Goal: Task Accomplishment & Management: Complete application form

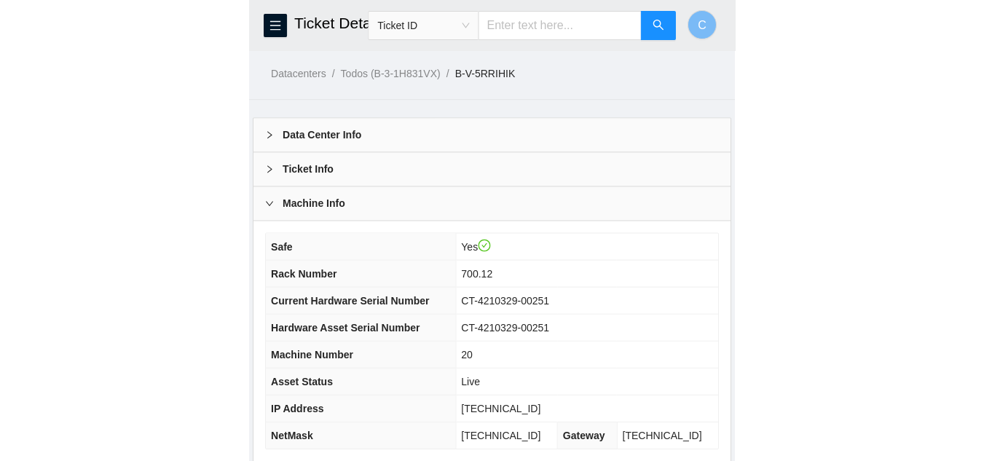
scroll to position [36, 0]
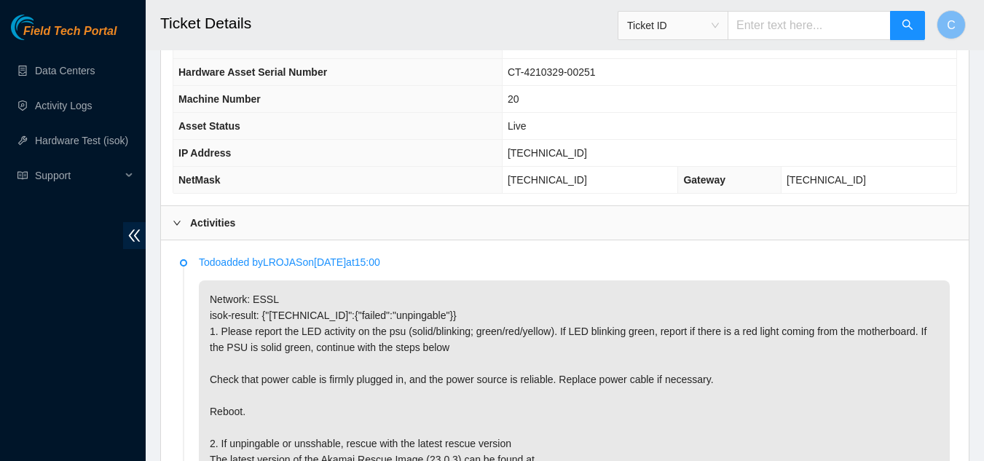
click at [205, 224] on b "Activities" at bounding box center [212, 223] width 45 height 16
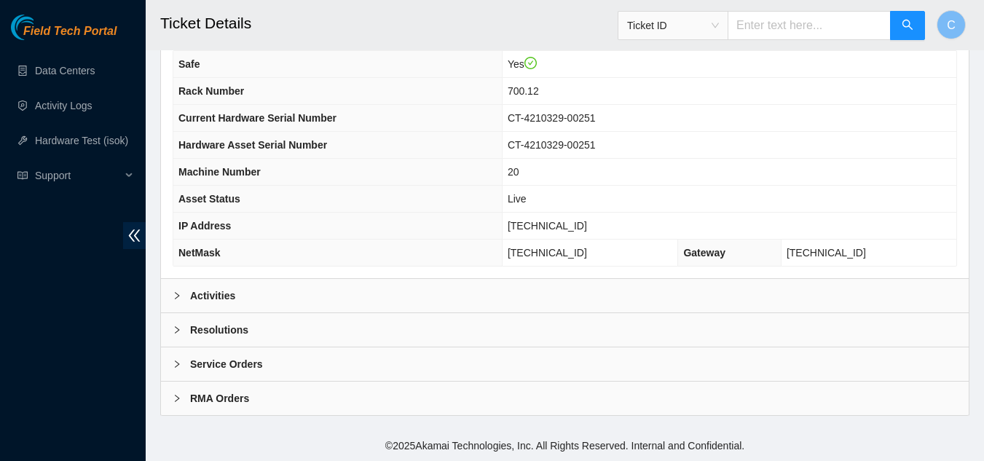
scroll to position [182, 0]
click at [280, 336] on div "Resolutions" at bounding box center [565, 330] width 808 height 34
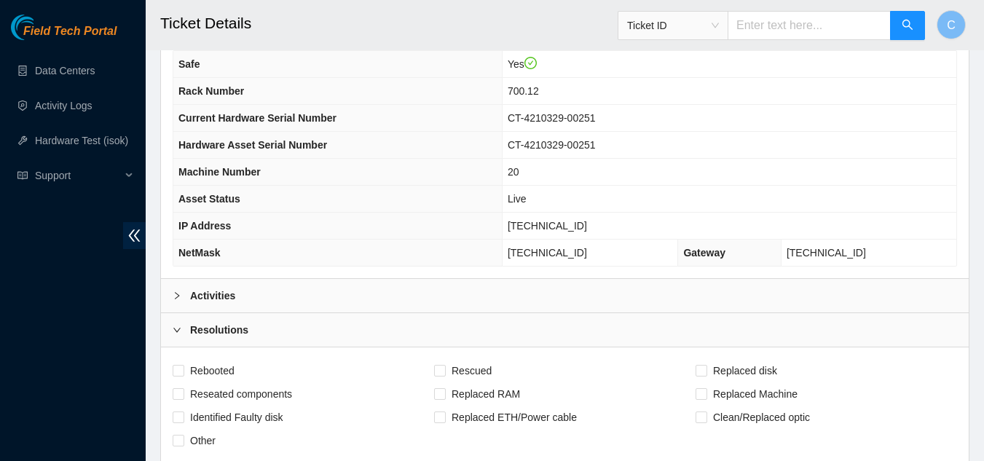
scroll to position [546, 0]
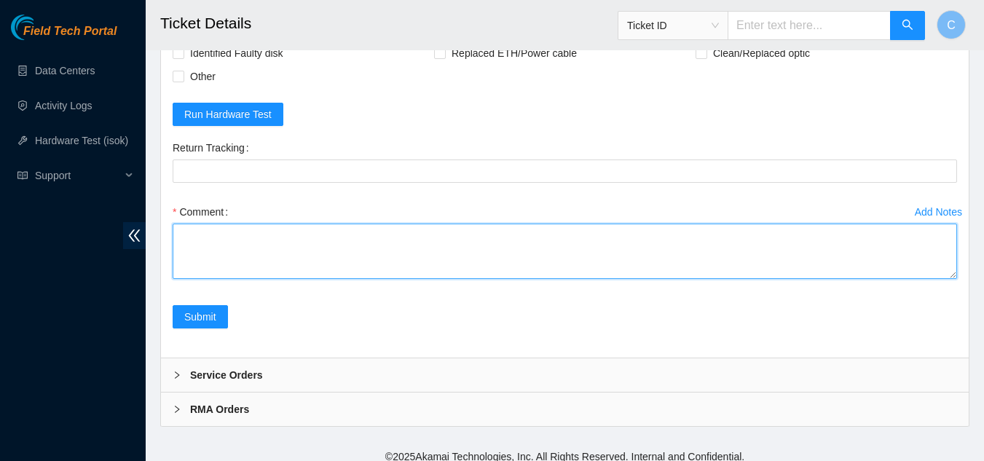
click at [228, 255] on textarea "Comment" at bounding box center [565, 251] width 784 height 55
paste textarea "Rebooted server Rescued and configured Isok:"
click at [175, 232] on textarea "Rebooted server Rescued and configured Isok:" at bounding box center [565, 251] width 784 height 55
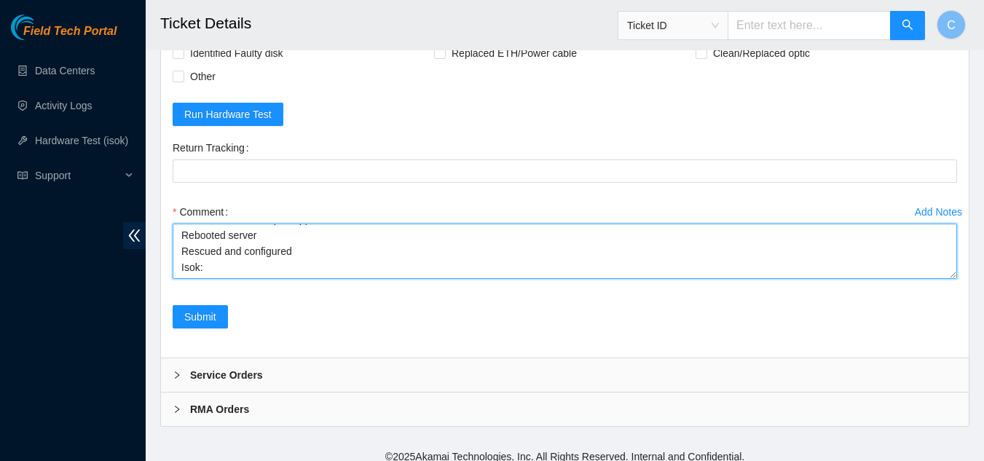
click at [331, 256] on textarea "LEDs were normal upon approach Rebooted server Rescued and configured Isok:" at bounding box center [565, 251] width 784 height 55
paste textarea "23.1.32.151 : passed: ok"
type textarea "LEDs were normal upon approach Rebooted server Rescued and configured Isok: 23.…"
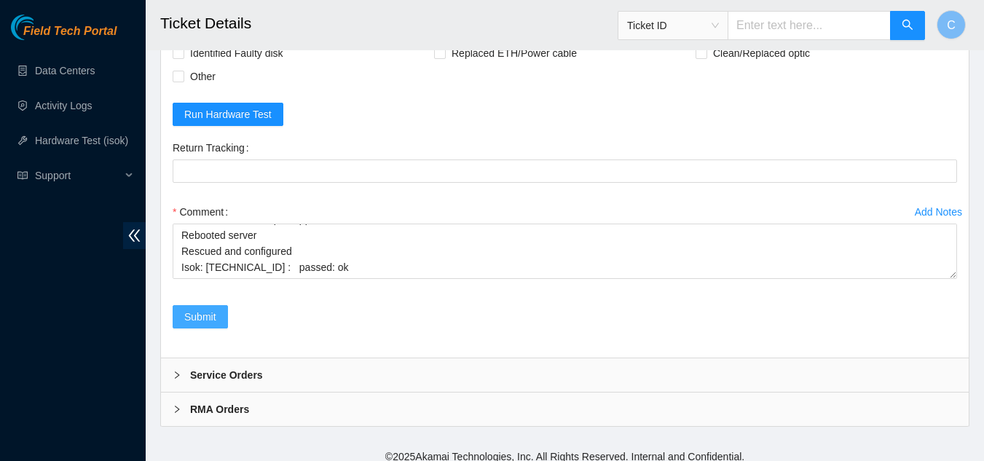
click at [189, 316] on span "Submit" at bounding box center [200, 317] width 32 height 16
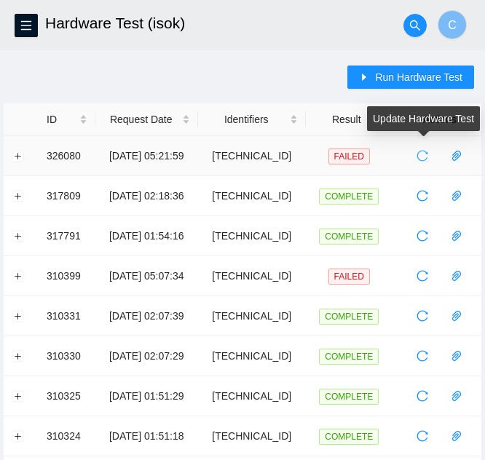
click at [414, 157] on span "reload" at bounding box center [422, 156] width 22 height 12
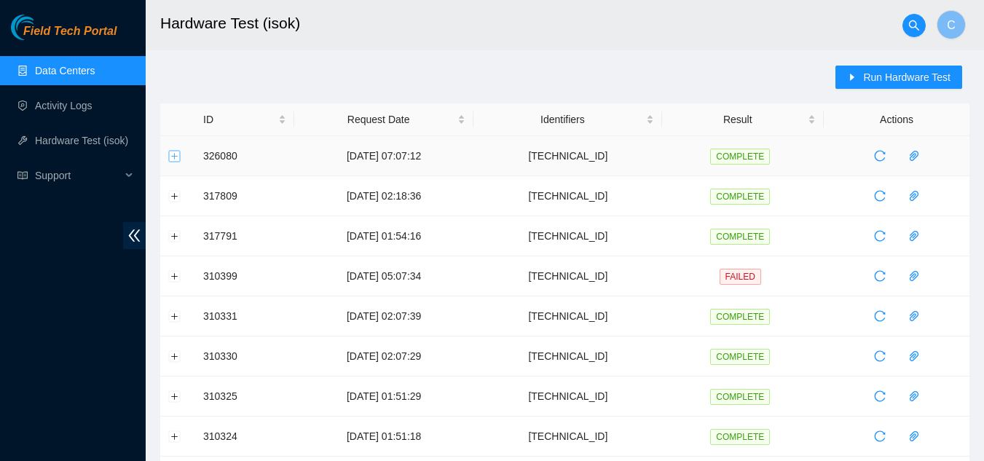
click at [176, 162] on button "Expand row" at bounding box center [175, 156] width 12 height 12
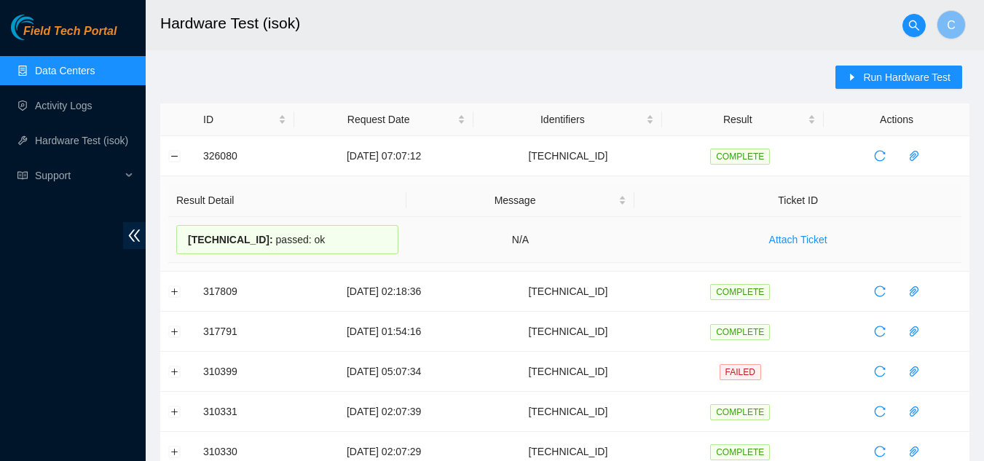
drag, startPoint x: 181, startPoint y: 236, endPoint x: 378, endPoint y: 243, distance: 196.8
click at [378, 243] on div "[TECHNICAL_ID] : passed: ok" at bounding box center [287, 239] width 222 height 29
copy div "23.1.32.151 : passed: ok"
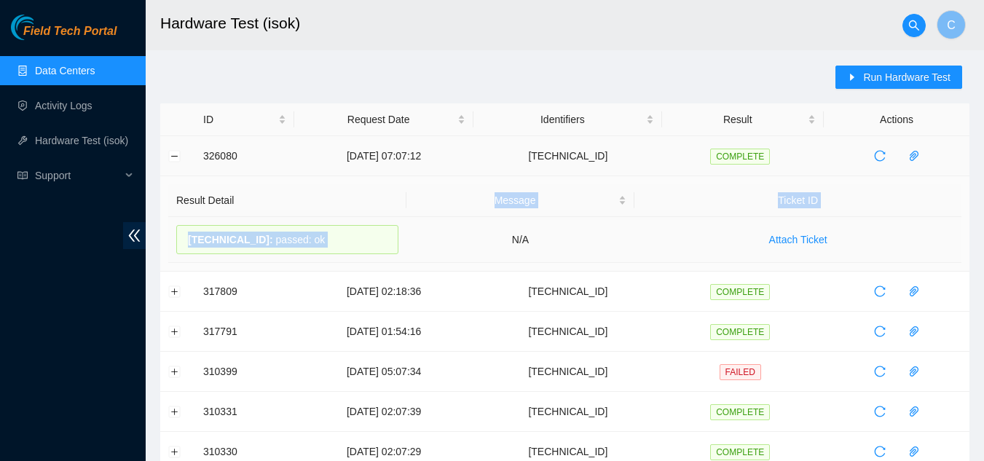
drag, startPoint x: 310, startPoint y: 221, endPoint x: 227, endPoint y: 149, distance: 109.9
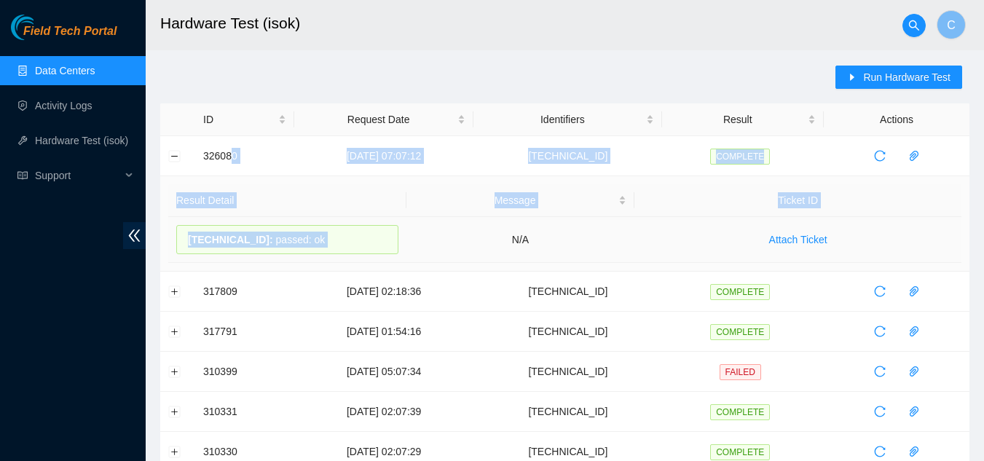
click at [400, 236] on td "23.1.32.151 : passed: ok" at bounding box center [287, 240] width 238 height 46
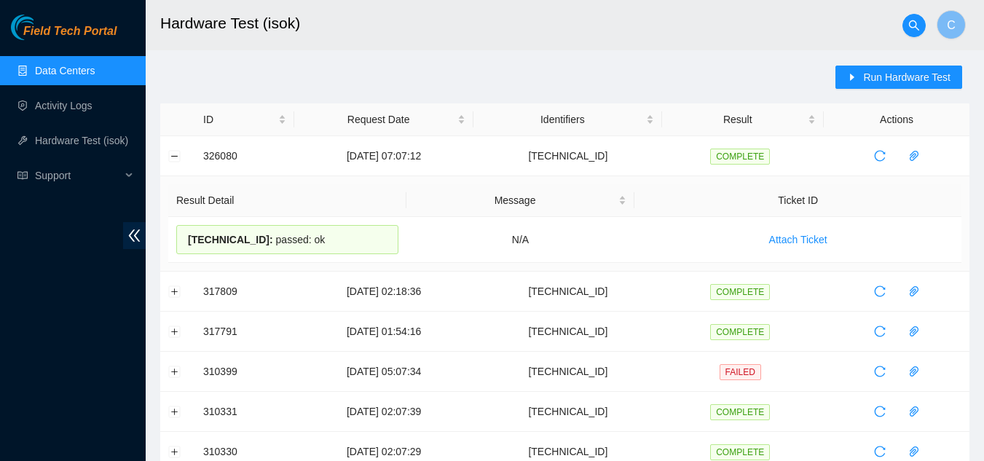
drag, startPoint x: 345, startPoint y: 234, endPoint x: 159, endPoint y: 248, distance: 187.0
click at [398, 245] on td "23.1.32.151 : passed: ok" at bounding box center [287, 240] width 238 height 46
drag, startPoint x: 338, startPoint y: 250, endPoint x: 190, endPoint y: 253, distance: 147.9
click at [190, 253] on div "23.1.32.151 : passed: ok" at bounding box center [287, 239] width 222 height 29
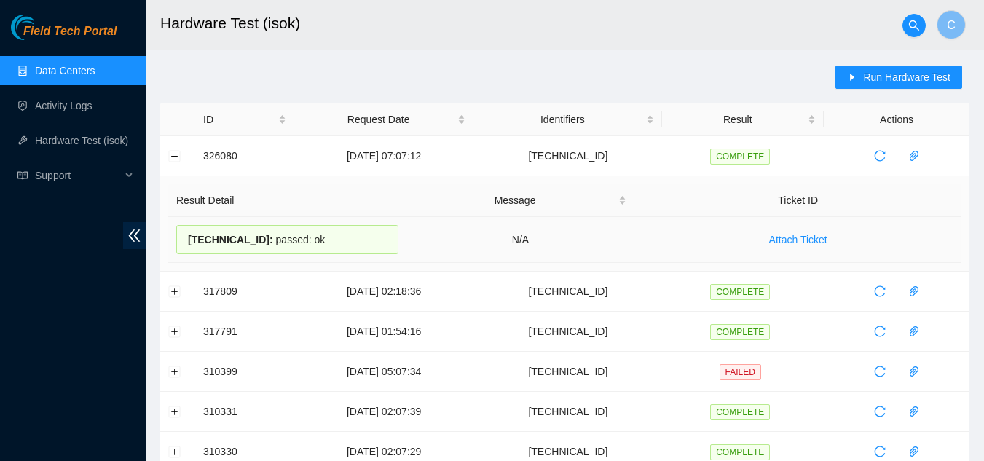
copy div "23.1.32.151 : passed: ok"
click at [169, 153] on button "Collapse row" at bounding box center [175, 156] width 12 height 12
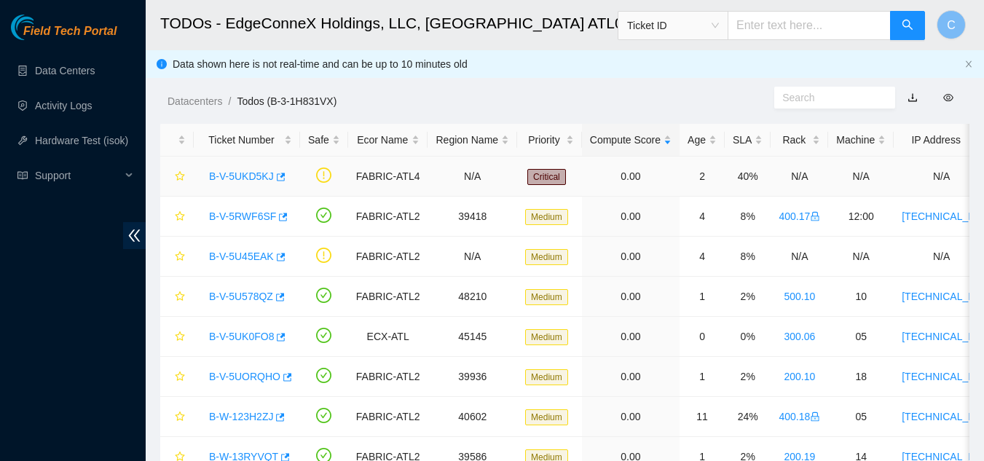
click at [234, 178] on link "B-V-5UKD5KJ" at bounding box center [241, 176] width 65 height 12
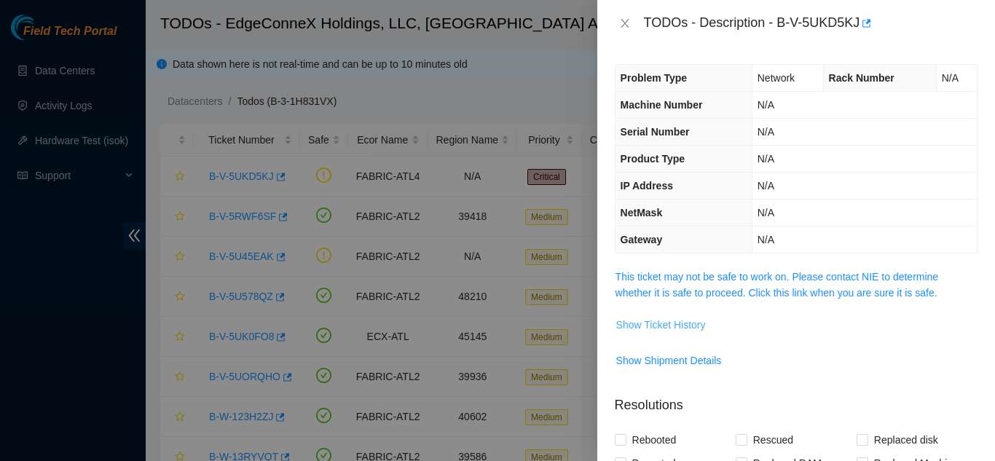
click at [647, 328] on span "Show Ticket History" at bounding box center [661, 325] width 90 height 16
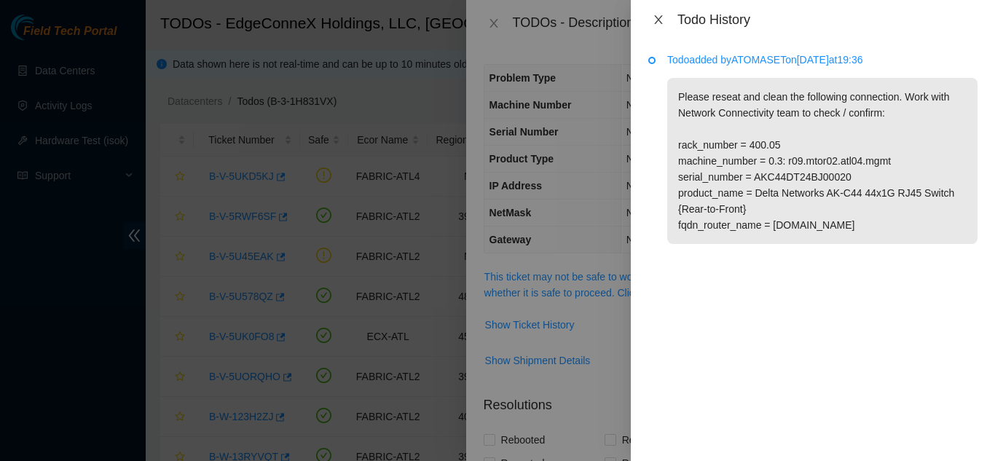
click at [650, 19] on button "Close" at bounding box center [658, 20] width 20 height 14
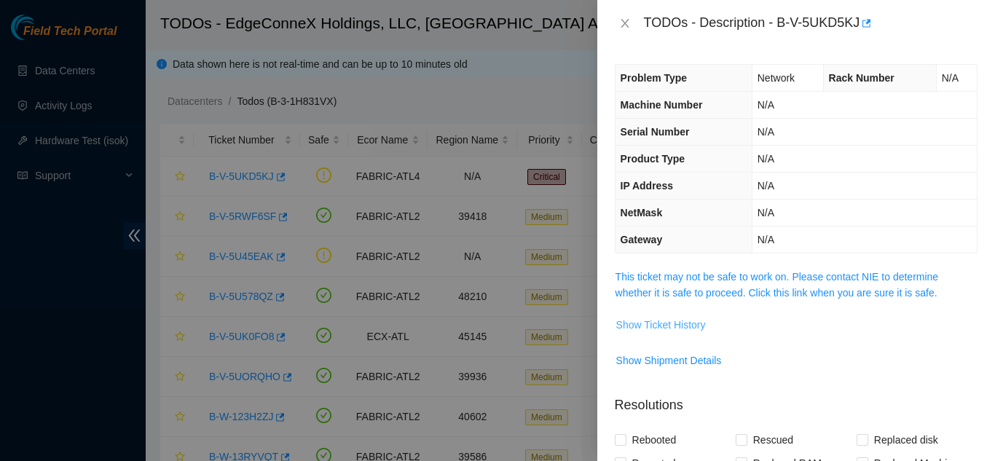
click at [701, 323] on span "Show Ticket History" at bounding box center [661, 325] width 90 height 16
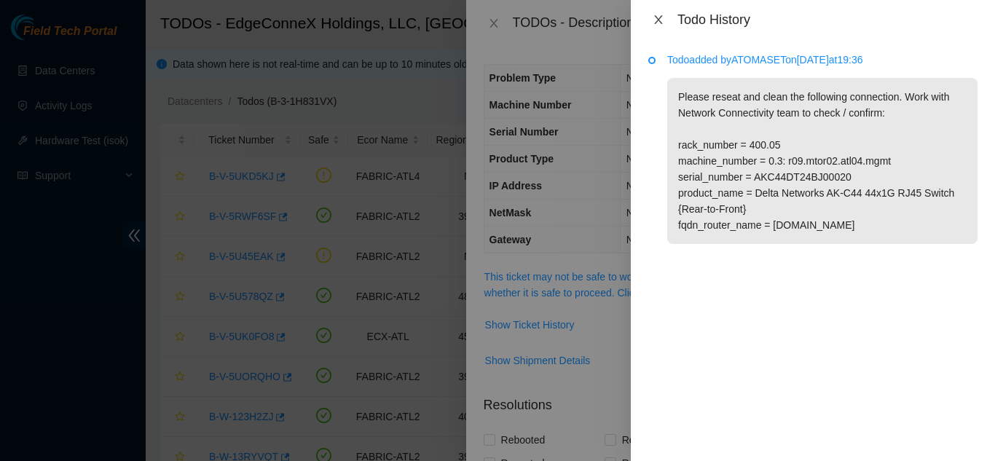
click at [661, 23] on icon "close" at bounding box center [659, 20] width 12 height 12
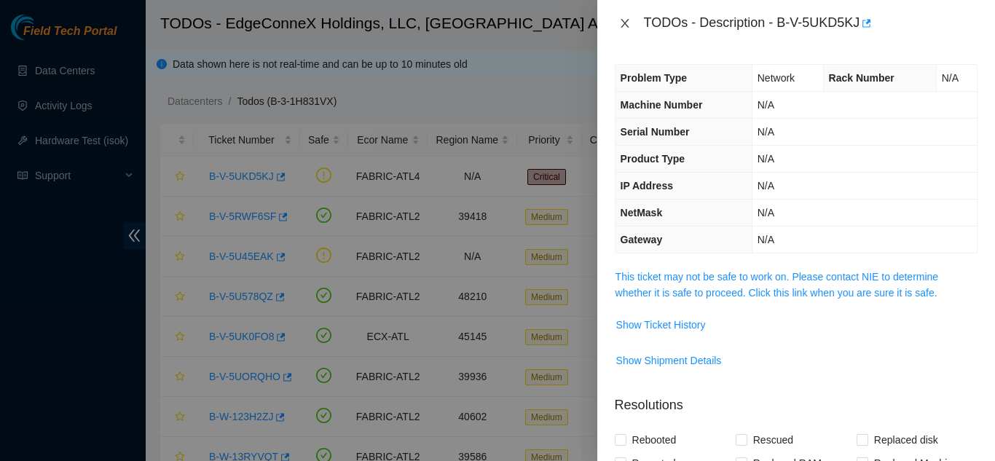
click at [628, 24] on icon "close" at bounding box center [625, 23] width 12 height 12
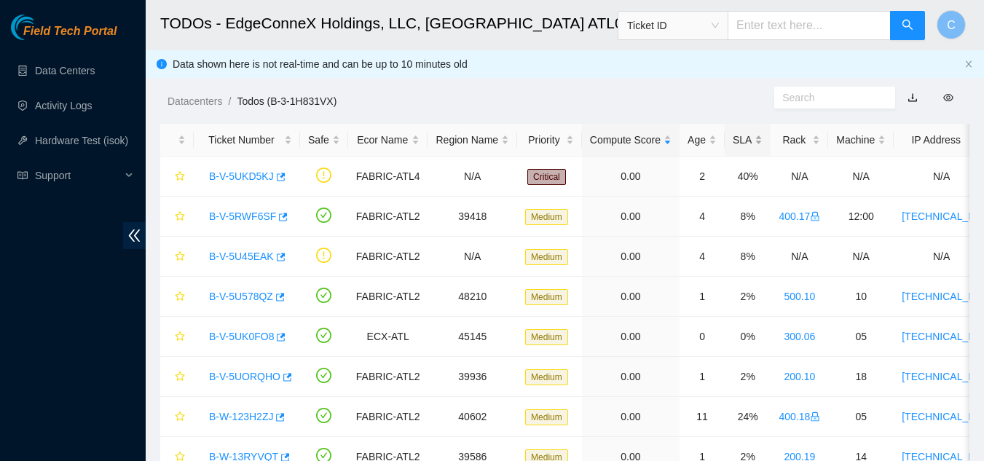
click at [744, 139] on div "SLA" at bounding box center [748, 140] width 30 height 16
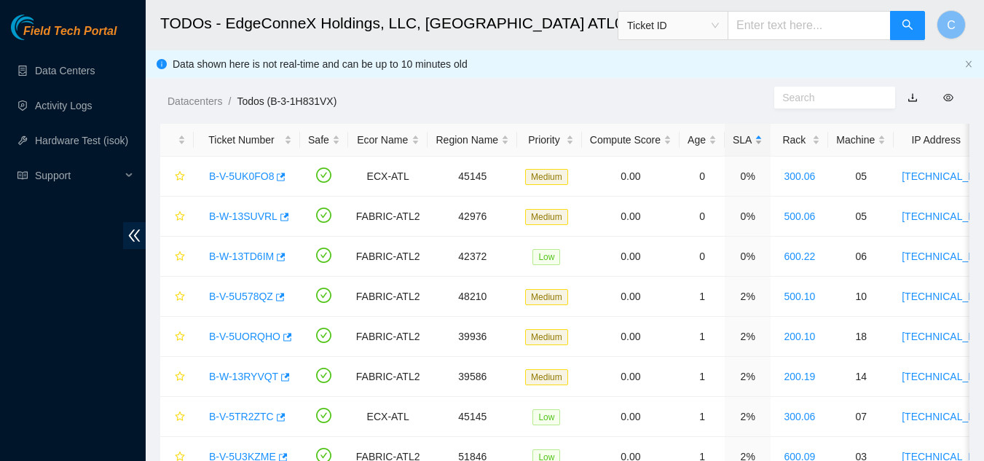
click at [744, 139] on div "SLA" at bounding box center [748, 140] width 30 height 16
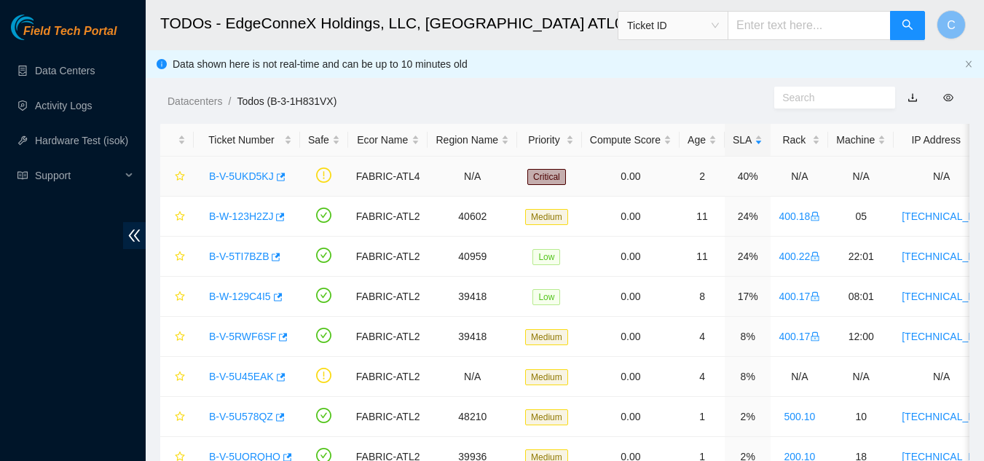
click at [237, 172] on link "B-V-5UKD5KJ" at bounding box center [241, 176] width 65 height 12
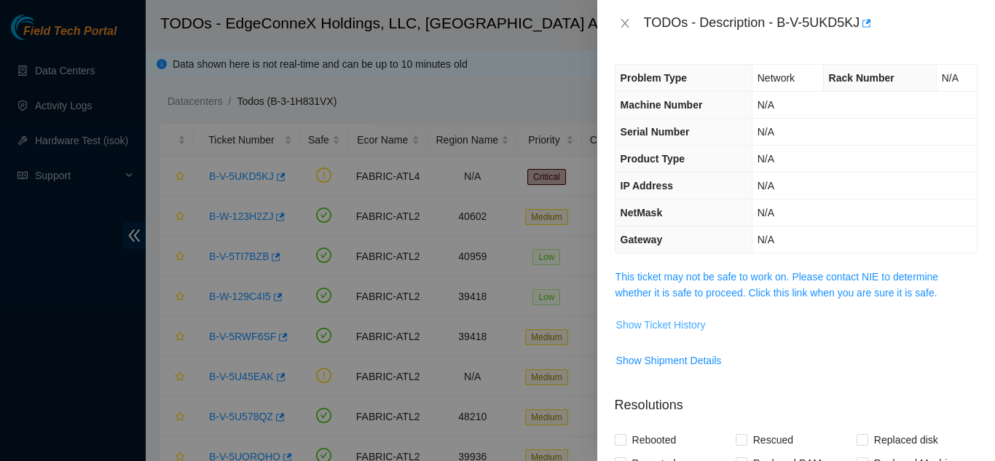
click at [689, 327] on span "Show Ticket History" at bounding box center [661, 325] width 90 height 16
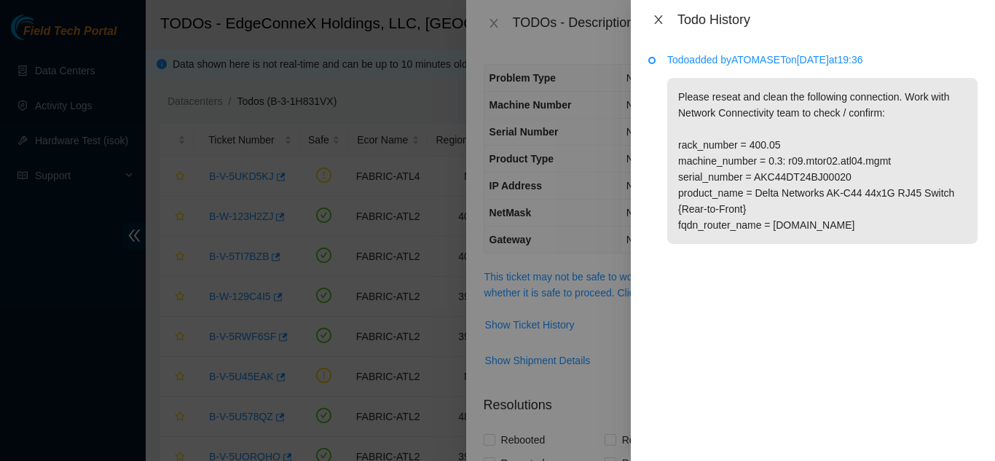
click at [666, 20] on button "Close" at bounding box center [658, 20] width 20 height 14
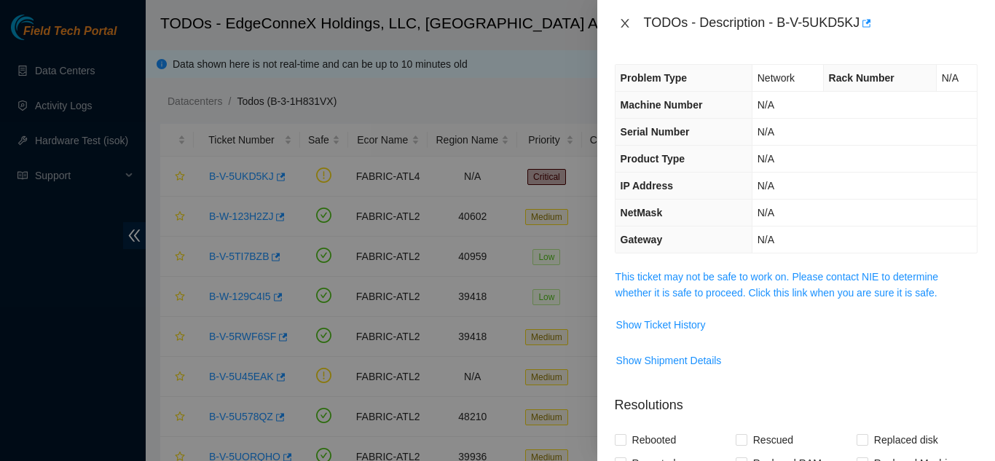
click at [625, 23] on icon "close" at bounding box center [625, 23] width 8 height 9
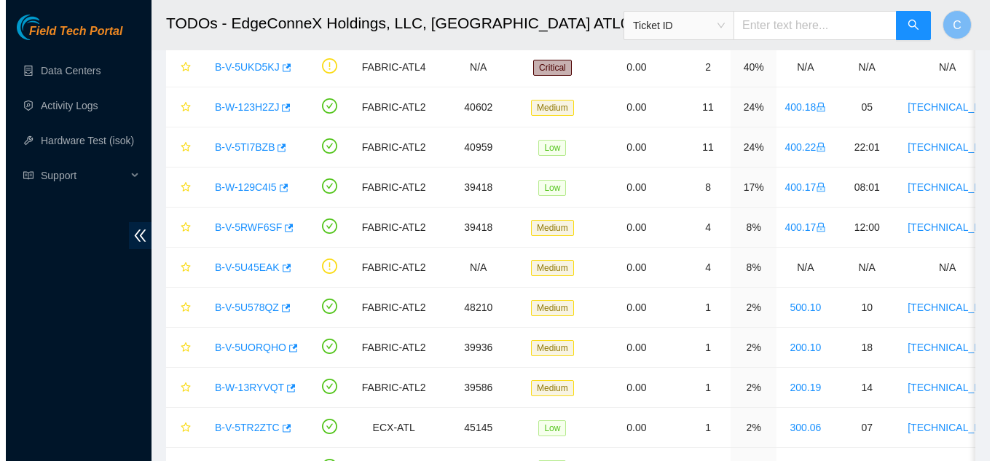
scroll to position [61, 0]
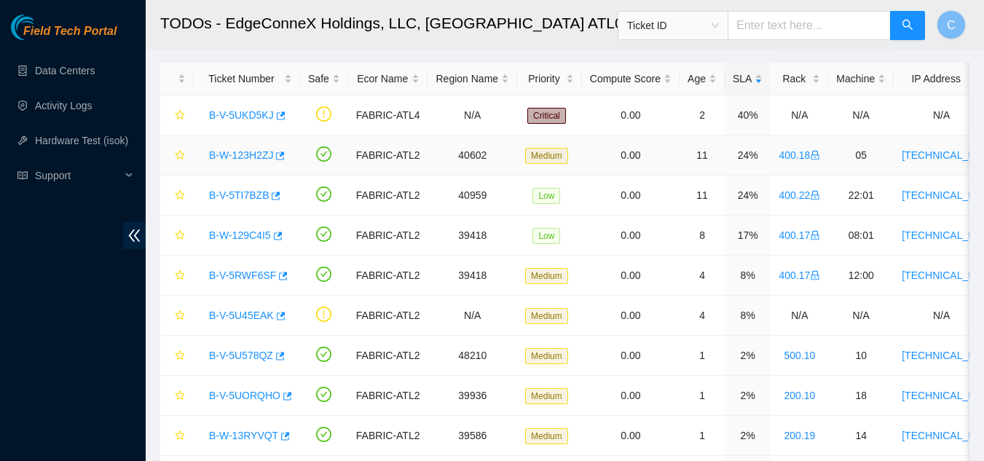
click at [255, 160] on link "B-W-123H2ZJ" at bounding box center [241, 155] width 64 height 12
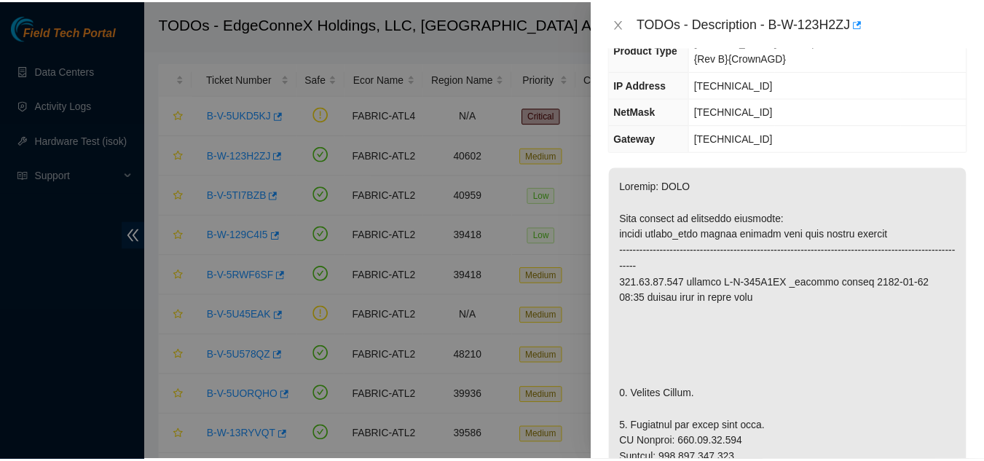
scroll to position [146, 0]
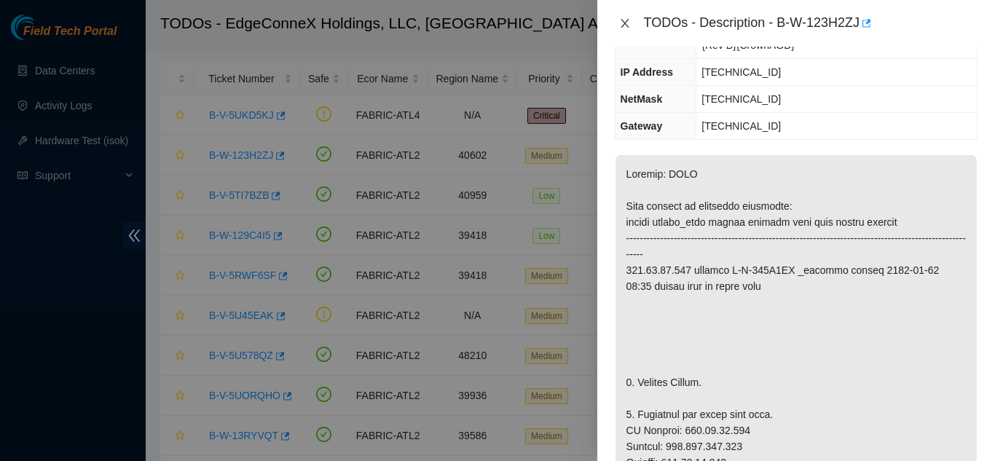
click at [623, 22] on icon "close" at bounding box center [625, 23] width 8 height 9
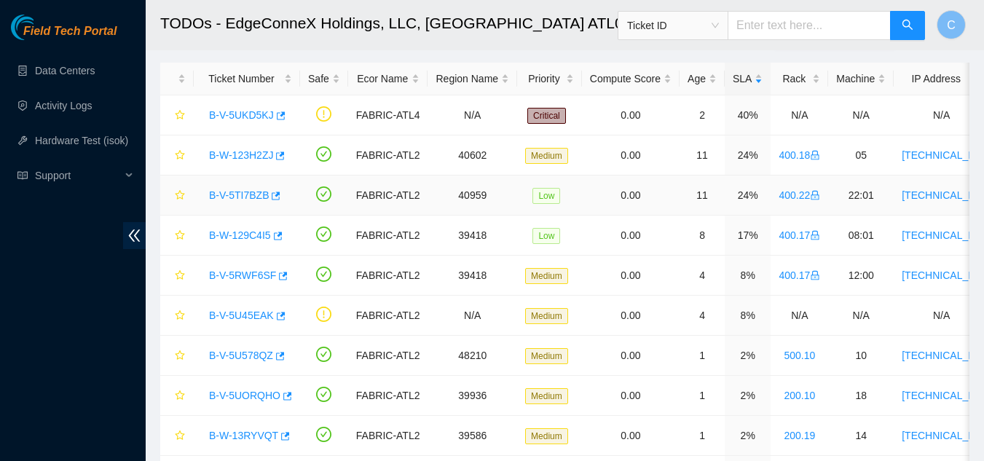
click at [236, 191] on link "B-V-5TI7BZB" at bounding box center [239, 195] width 60 height 12
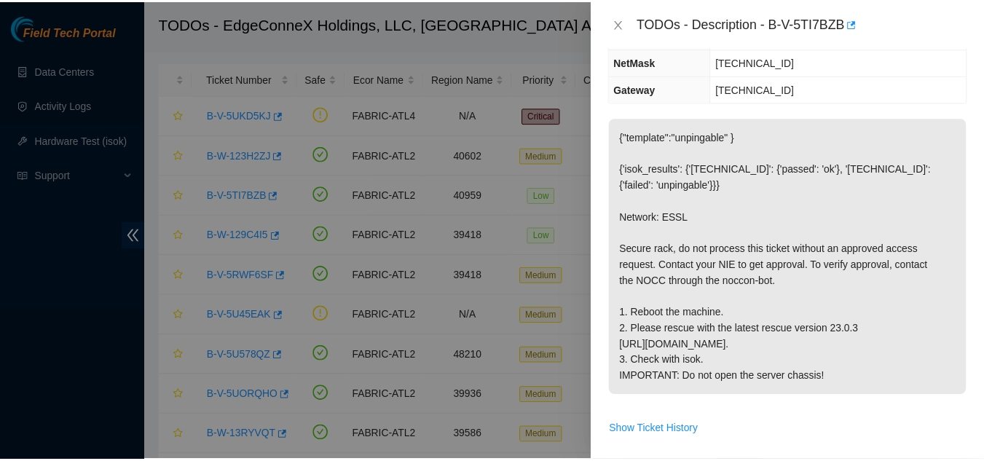
scroll to position [130, 0]
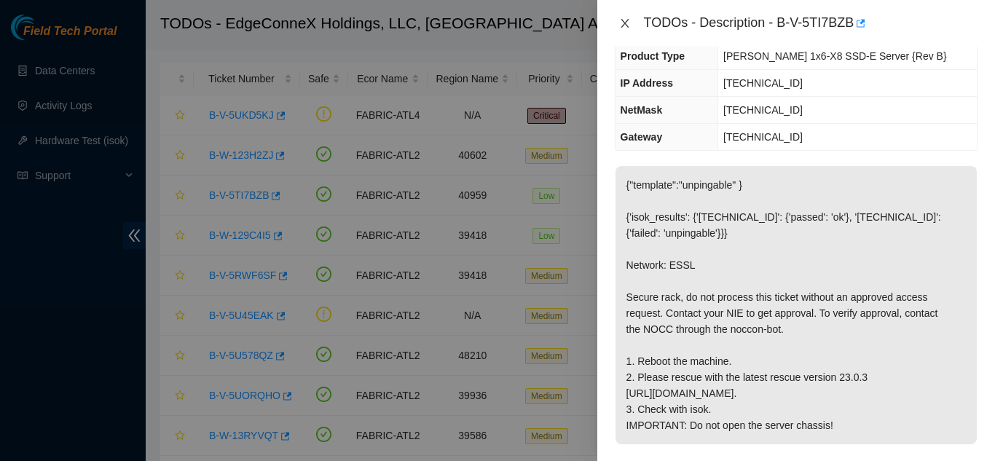
click at [621, 23] on icon "close" at bounding box center [625, 23] width 12 height 12
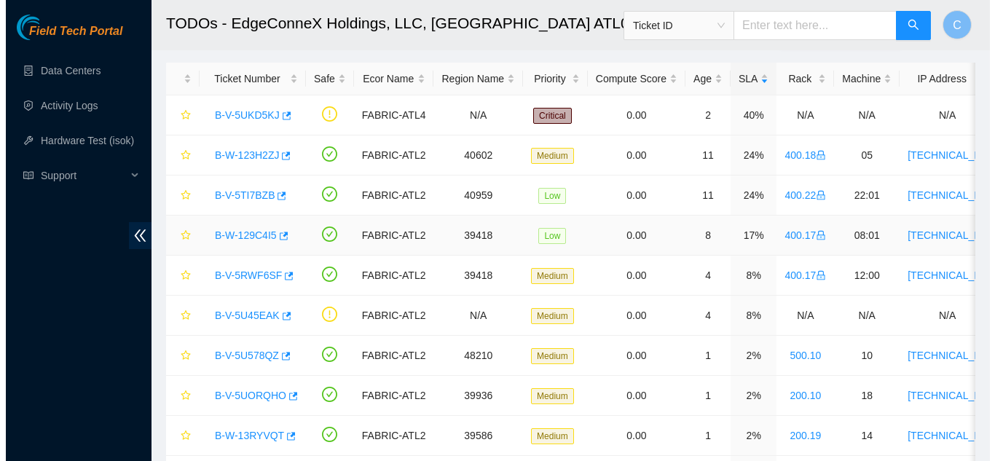
scroll to position [178, 0]
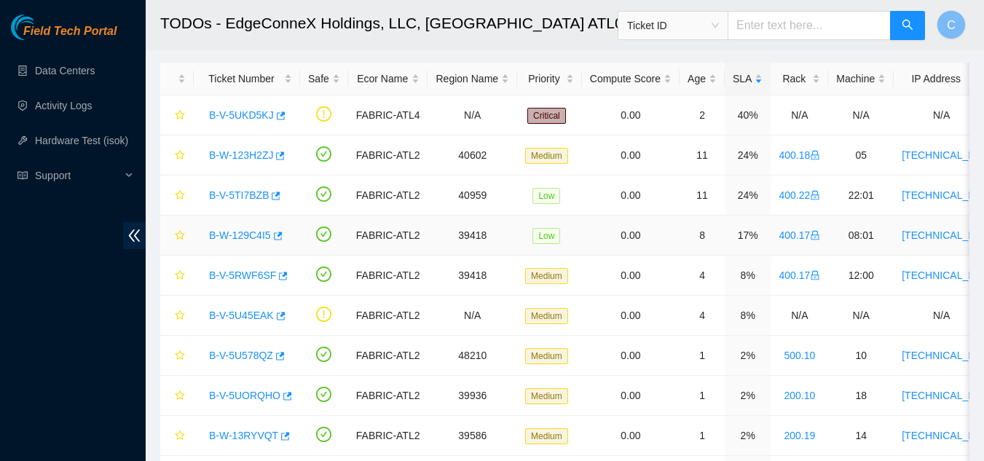
click at [239, 239] on link "B-W-129C4I5" at bounding box center [240, 235] width 62 height 12
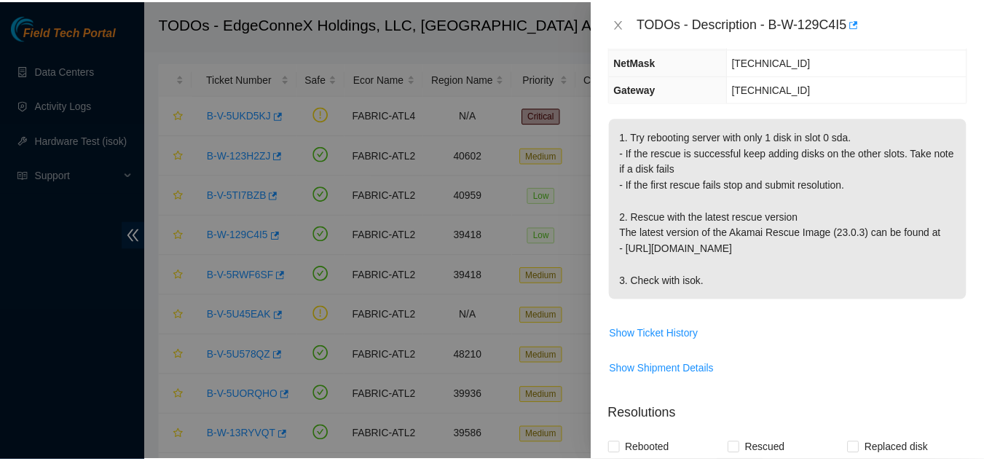
scroll to position [130, 0]
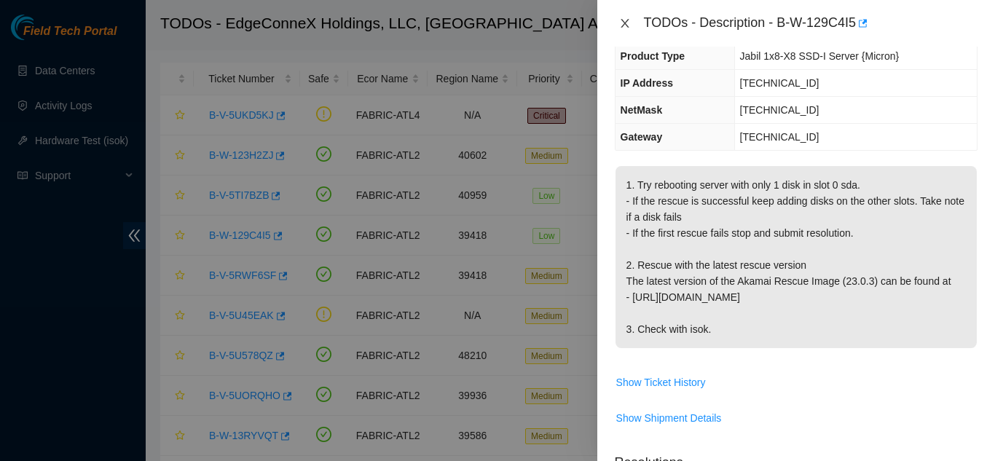
click at [627, 20] on icon "close" at bounding box center [625, 23] width 8 height 9
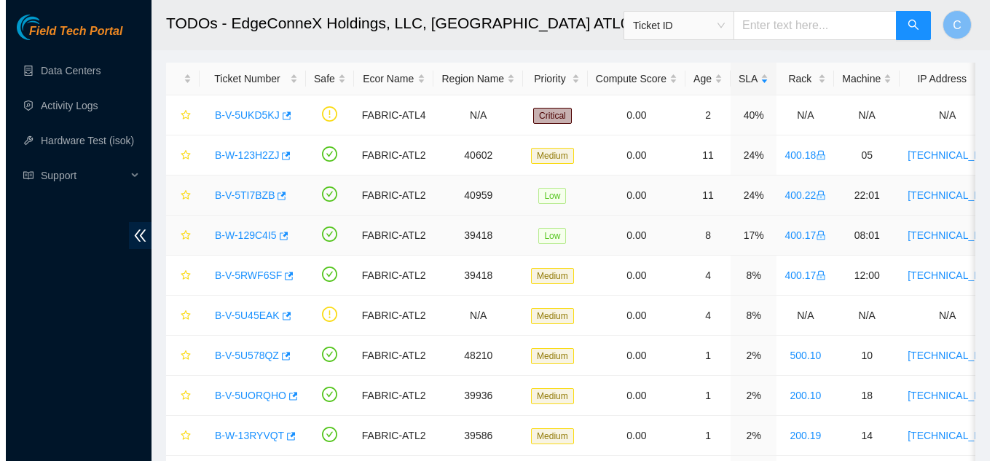
scroll to position [178, 0]
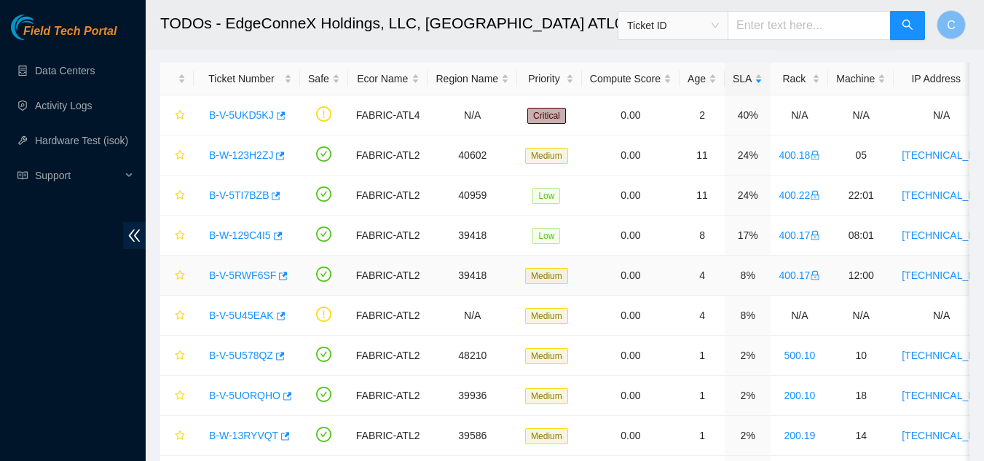
click at [244, 281] on link "B-V-5RWF6SF" at bounding box center [242, 275] width 67 height 12
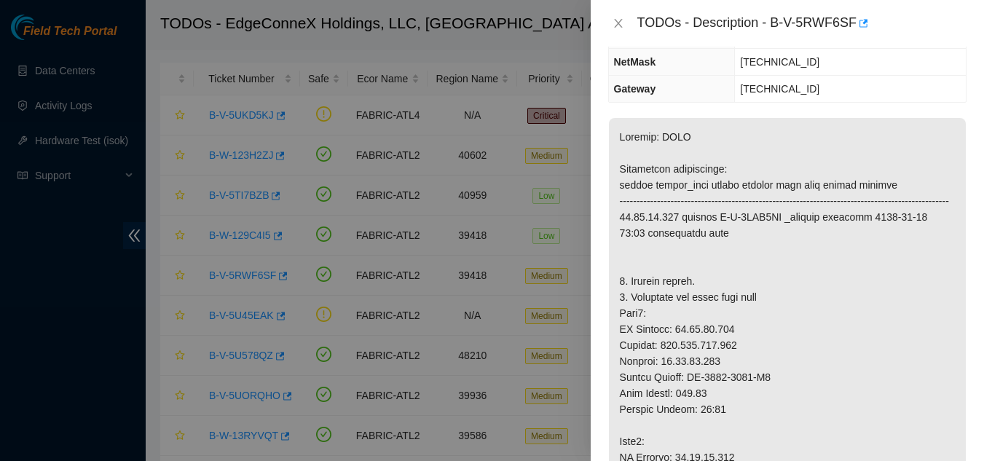
scroll to position [130, 0]
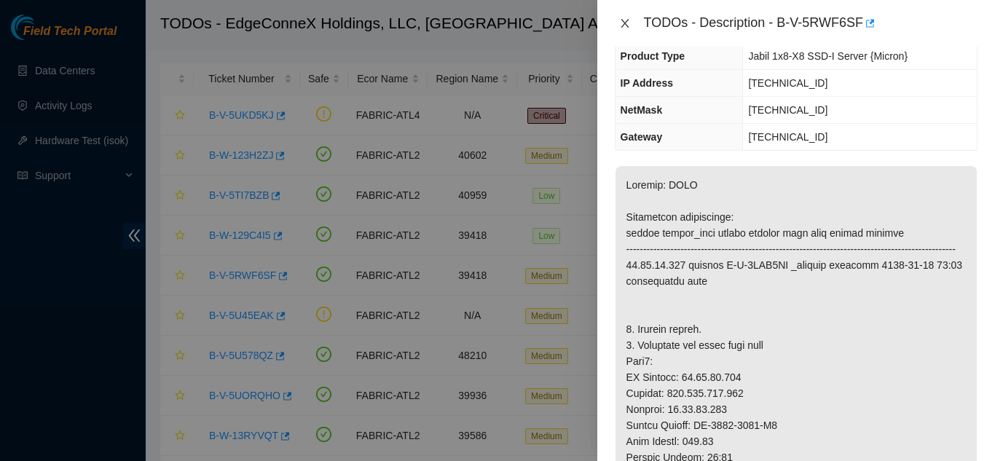
click at [621, 26] on icon "close" at bounding box center [625, 23] width 12 height 12
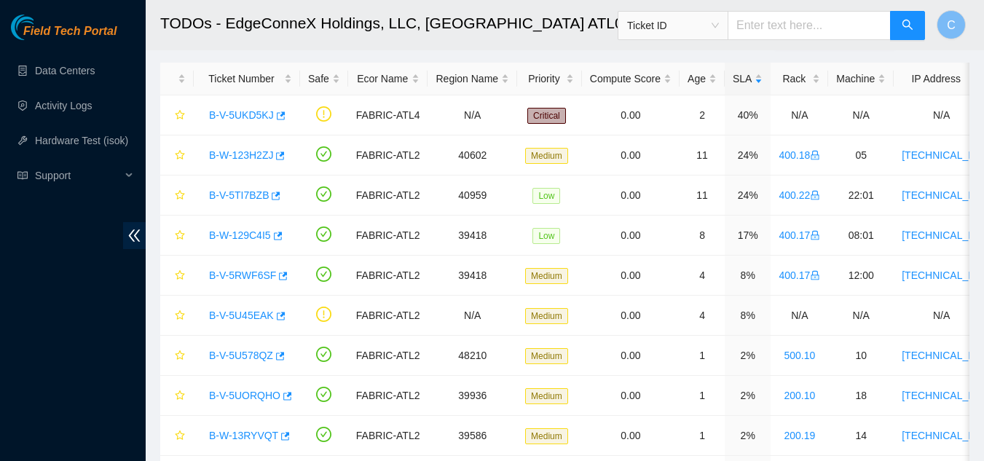
scroll to position [178, 0]
click at [80, 111] on link "Activity Logs" at bounding box center [64, 106] width 58 height 12
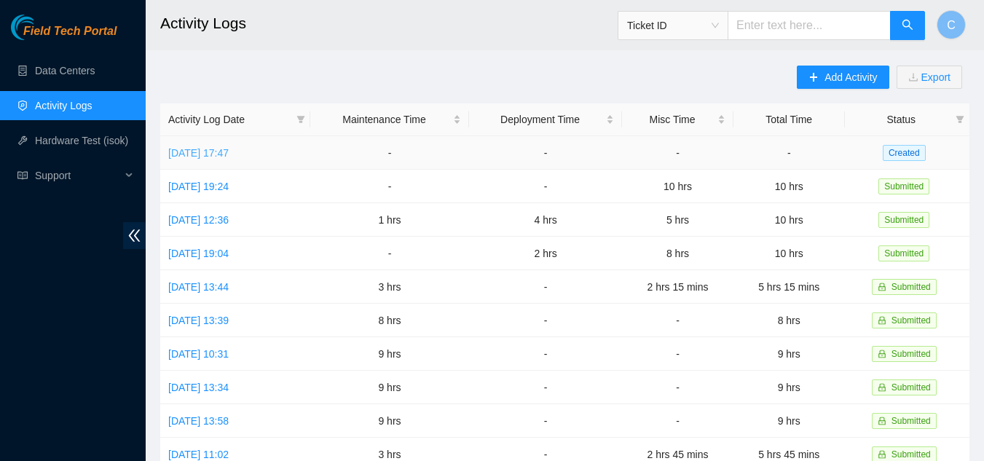
click at [227, 155] on link "Fri, 22 Aug 2025 17:47" at bounding box center [198, 153] width 60 height 12
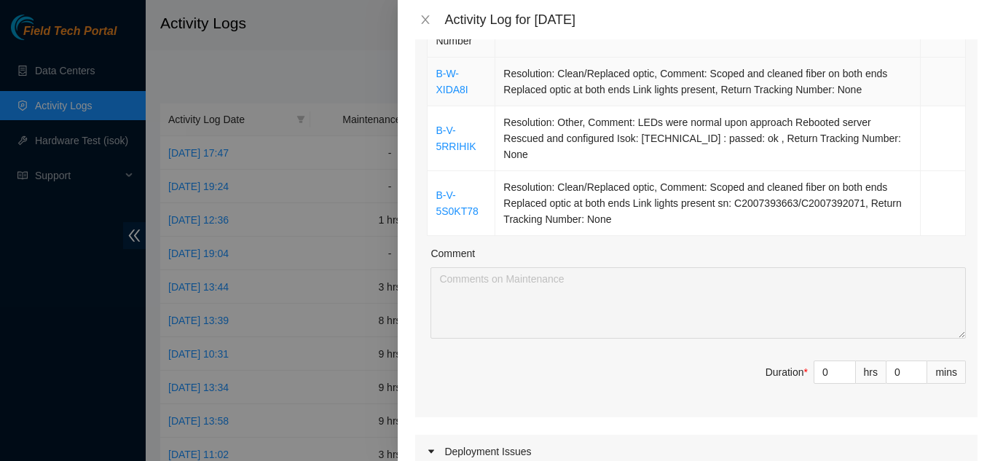
scroll to position [261, 0]
click at [820, 361] on input "0" at bounding box center [834, 372] width 41 height 22
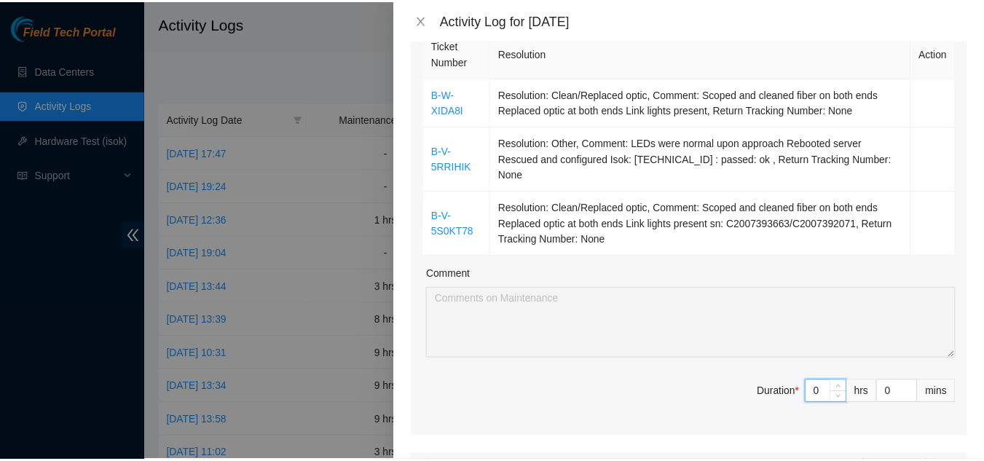
scroll to position [239, 0]
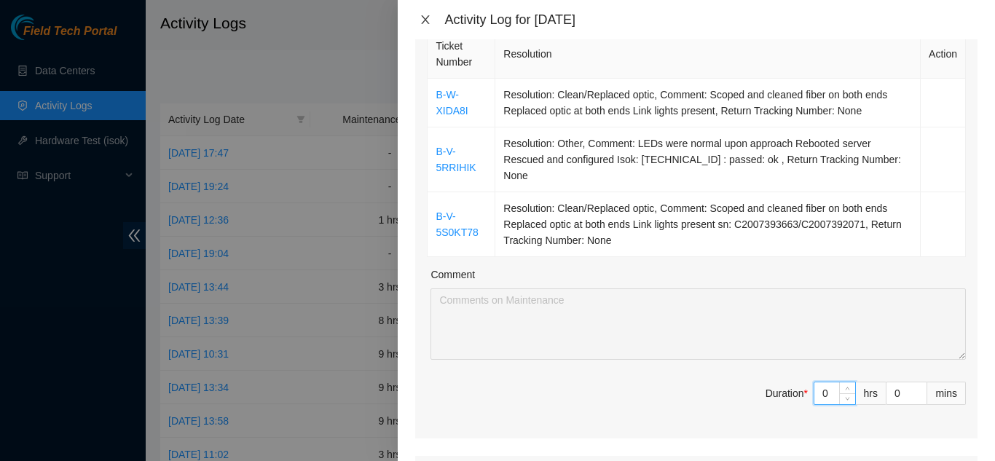
click at [426, 19] on icon "close" at bounding box center [426, 19] width 8 height 9
